Goal: Information Seeking & Learning: Find specific fact

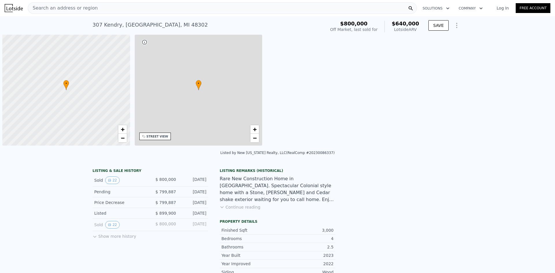
scroll to position [0, 2]
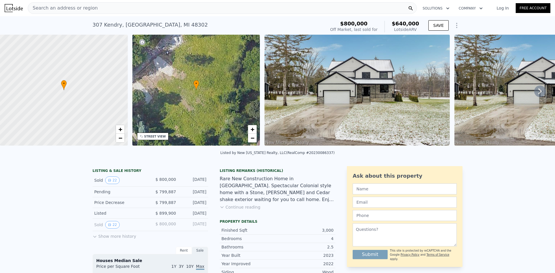
click at [218, 5] on div "Search an address or region" at bounding box center [222, 8] width 389 height 12
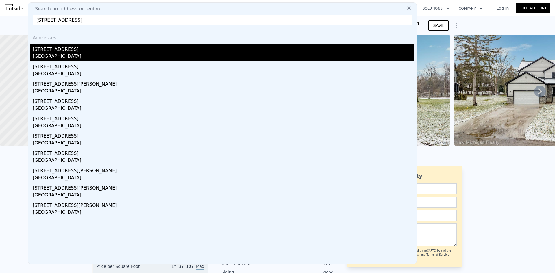
type input "[STREET_ADDRESS]"
click at [128, 55] on div "[GEOGRAPHIC_DATA]" at bounding box center [223, 57] width 381 height 8
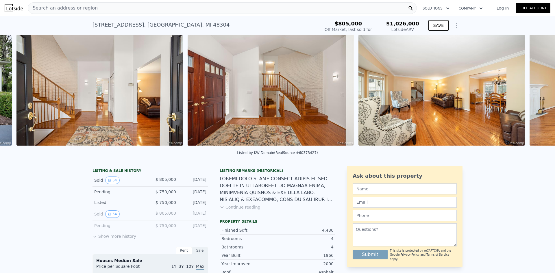
scroll to position [0, 951]
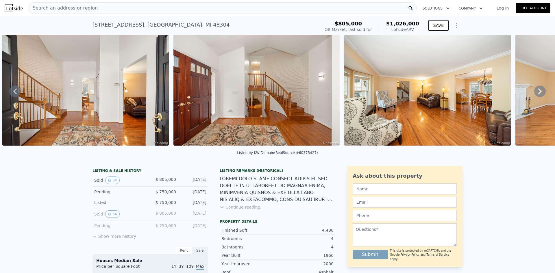
click at [129, 15] on nav "Search an address or region Solutions Company Open main menu Log In Free Account" at bounding box center [277, 8] width 555 height 16
click at [130, 10] on div "Search an address or region" at bounding box center [222, 8] width 389 height 12
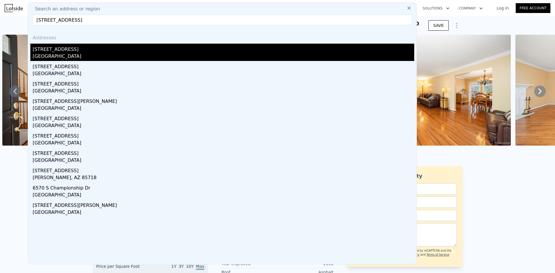
type input "[STREET_ADDRESS]"
click at [90, 54] on div "[GEOGRAPHIC_DATA]" at bounding box center [223, 57] width 381 height 8
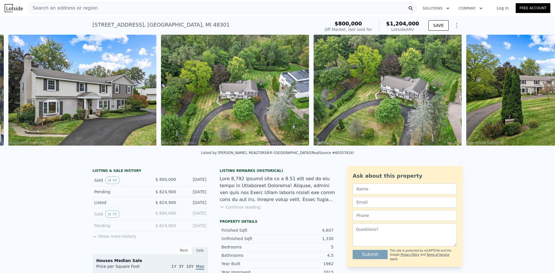
scroll to position [0, 264]
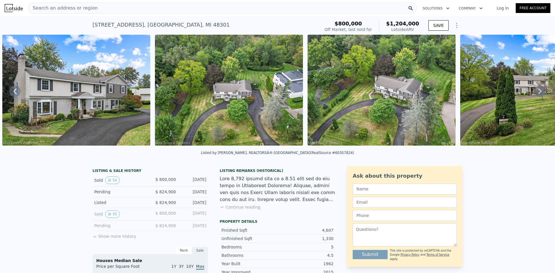
click at [105, 187] on div "Sold 54 $ 800,000 [DATE]" at bounding box center [150, 180] width 116 height 12
click at [107, 184] on button "54" at bounding box center [112, 181] width 14 height 8
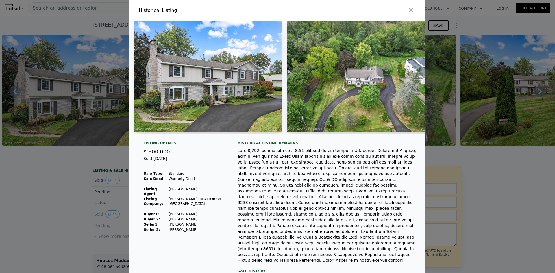
click at [66, 196] on div at bounding box center [277, 136] width 555 height 273
